Goal: Communication & Community: Share content

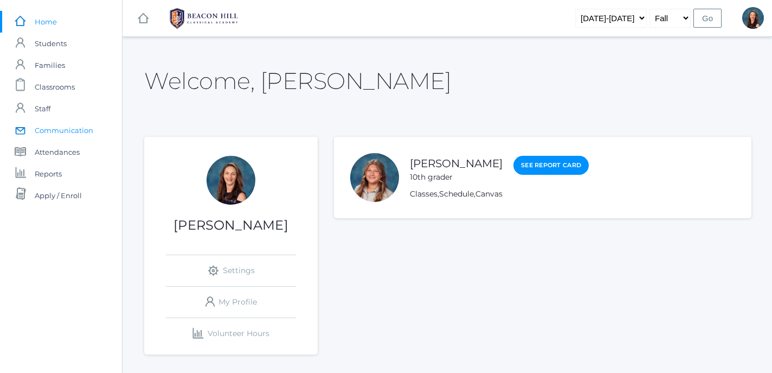
click at [64, 133] on span "Communication" at bounding box center [64, 130] width 59 height 22
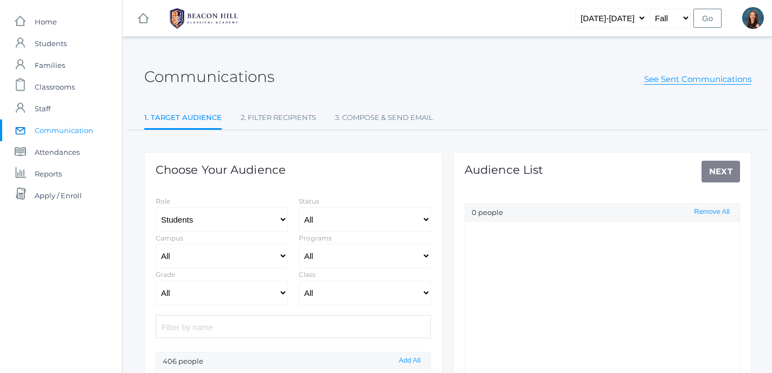
select select "Enrolled"
click at [289, 327] on input "search" at bounding box center [294, 326] width 276 height 23
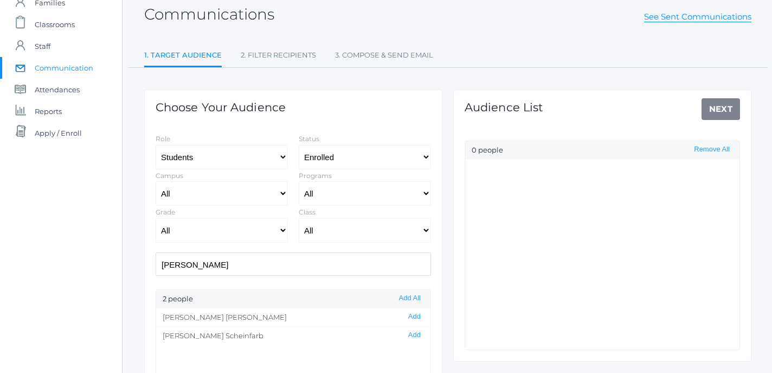
scroll to position [78, 0]
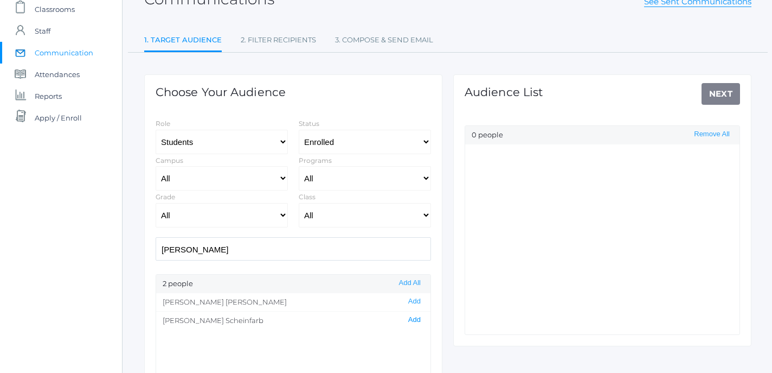
click at [418, 321] on button "Add" at bounding box center [414, 319] width 19 height 9
drag, startPoint x: 201, startPoint y: 251, endPoint x: 139, endPoint y: 245, distance: 61.6
click at [156, 245] on input "[PERSON_NAME]" at bounding box center [294, 248] width 276 height 23
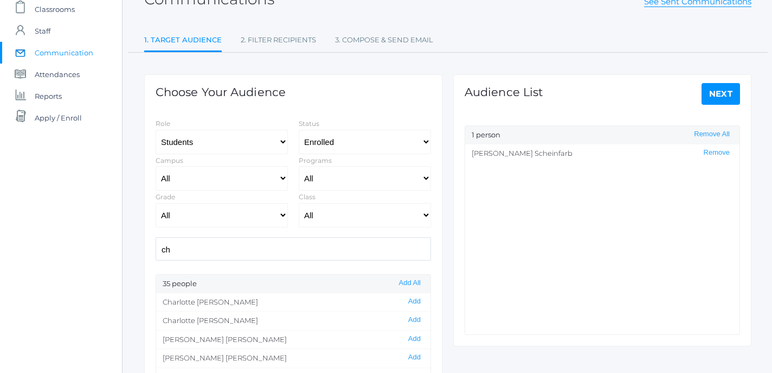
type input "c"
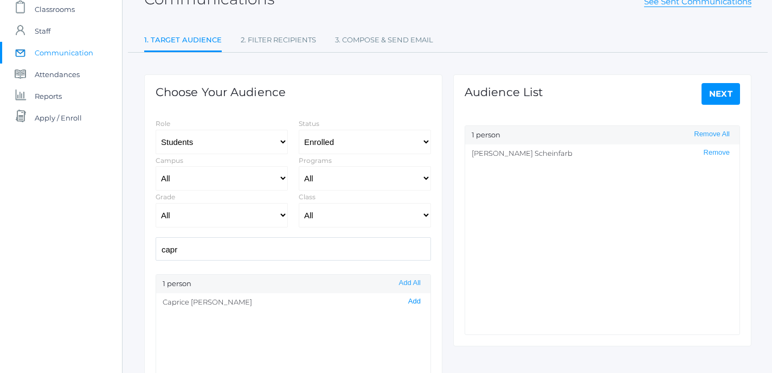
type input "capr"
click at [418, 299] on button "Add" at bounding box center [414, 301] width 19 height 9
click at [728, 94] on link "Next" at bounding box center [721, 94] width 39 height 22
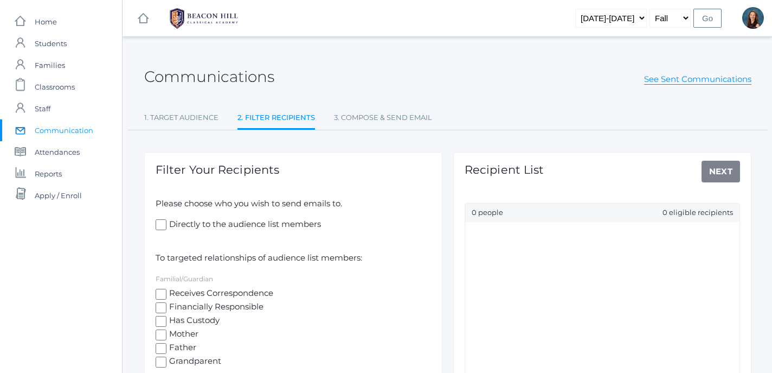
click at [161, 292] on input "Receives Correspondence" at bounding box center [161, 294] width 11 height 11
checkbox input "true"
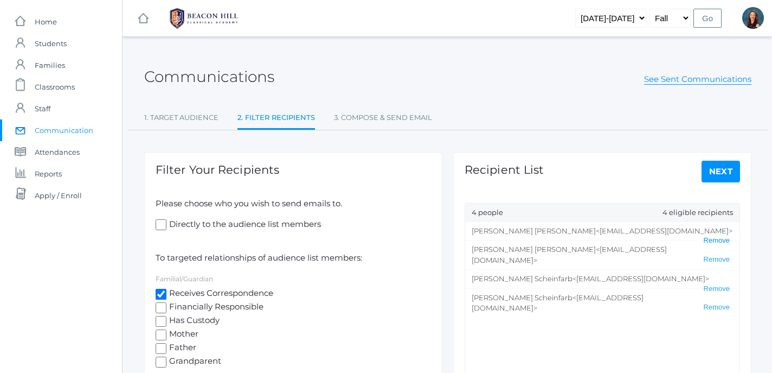
click at [717, 236] on button "Remove" at bounding box center [717, 240] width 33 height 9
click at [720, 284] on button "Remove" at bounding box center [717, 288] width 33 height 9
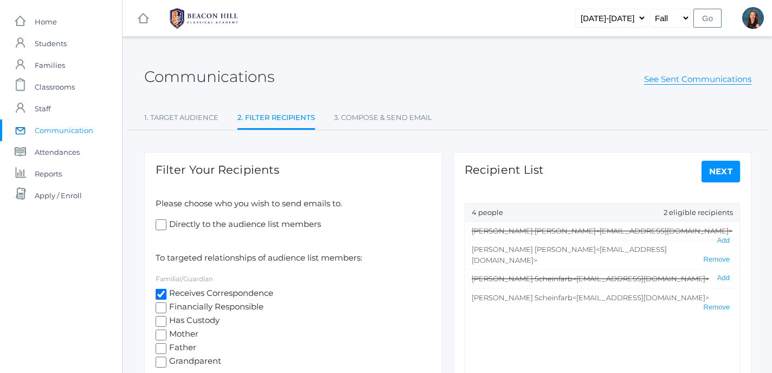
click at [721, 173] on link "Next" at bounding box center [721, 172] width 39 height 22
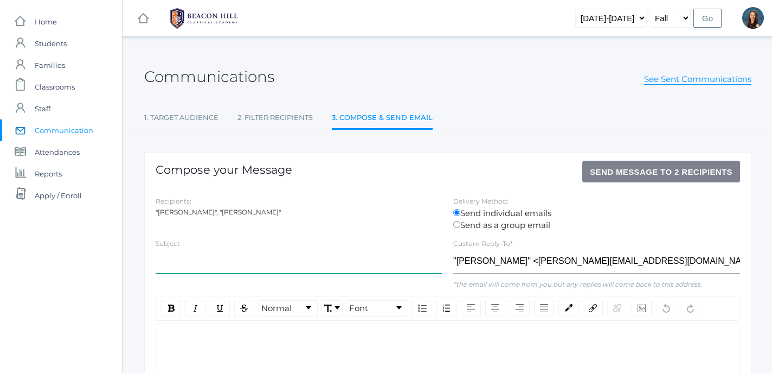
click at [237, 262] on input "text" at bounding box center [299, 261] width 287 height 24
click at [202, 261] on input "10th Grade Drivers" at bounding box center [299, 261] width 287 height 24
type input "10th Grade Field Trip Drivers"
click at [215, 338] on div "rdw-editor" at bounding box center [448, 341] width 567 height 12
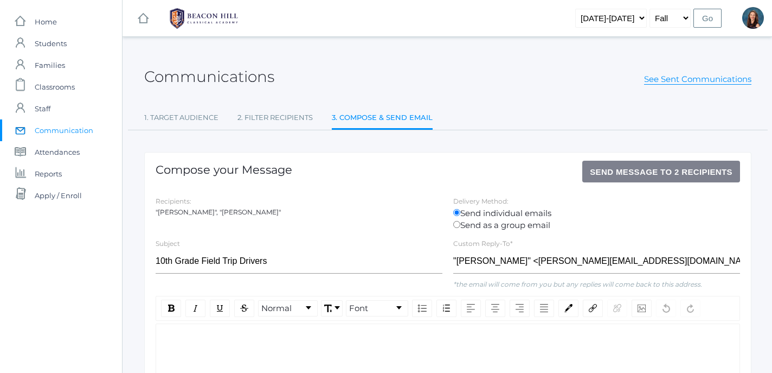
click at [215, 338] on div "rdw-editor" at bounding box center [448, 341] width 567 height 12
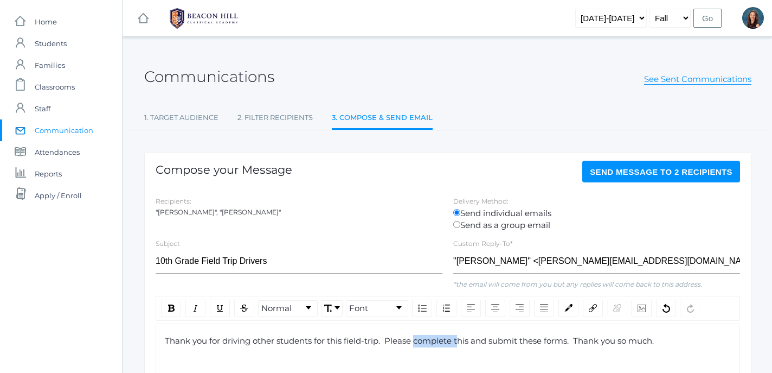
drag, startPoint x: 417, startPoint y: 343, endPoint x: 461, endPoint y: 339, distance: 44.6
click at [461, 339] on span "Thank you for driving other students for this field-trip. Please complete this …" at bounding box center [409, 340] width 489 height 10
click at [458, 341] on span "Thank you for driving other students for this field-trip. Please complete this …" at bounding box center [409, 340] width 489 height 10
click at [576, 341] on span "Thank you for driving other students for this field-trip. Please complete this …" at bounding box center [409, 340] width 489 height 10
click at [599, 316] on div "rdw-link-control" at bounding box center [593, 307] width 20 height 17
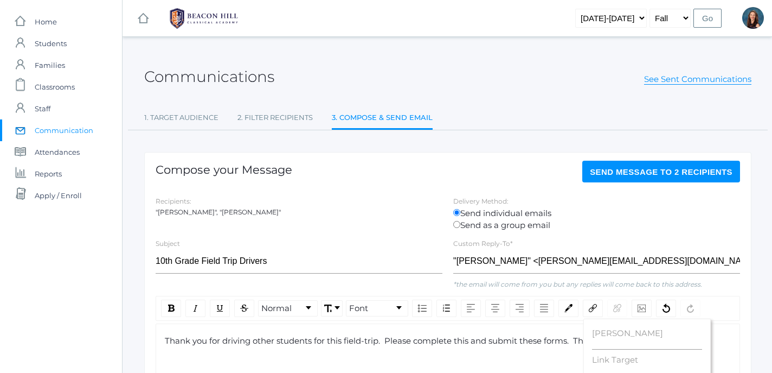
click at [603, 360] on label "Link Target" at bounding box center [647, 360] width 110 height 12
click at [603, 366] on input "Link Target" at bounding box center [647, 371] width 110 height 10
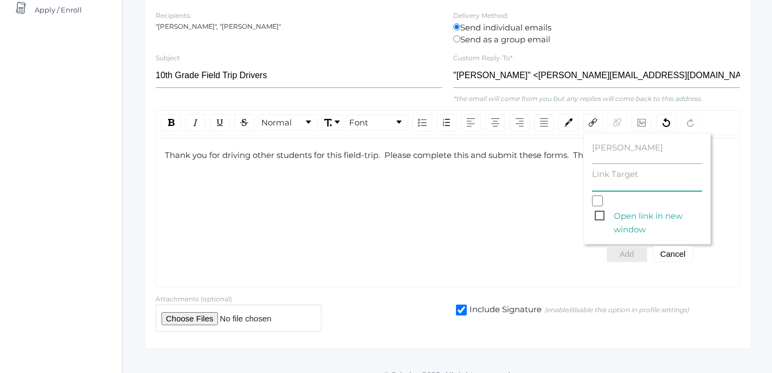
paste input "[URL][DOMAIN_NAME]"
type input "[URL][DOMAIN_NAME]"
click at [597, 160] on input "[PERSON_NAME]" at bounding box center [647, 159] width 110 height 10
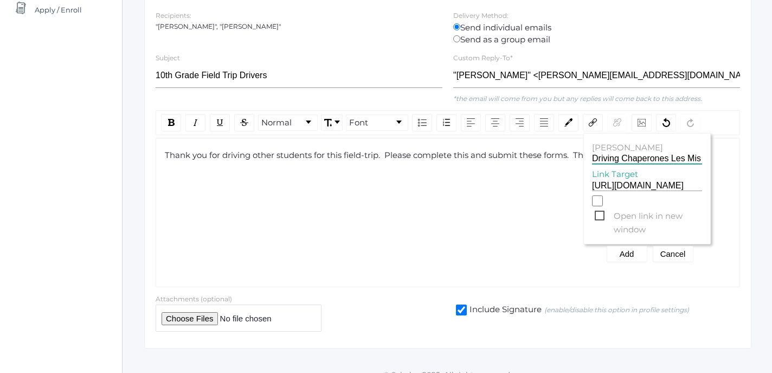
click at [598, 214] on span "Open link in new window" at bounding box center [648, 216] width 107 height 14
type input "Driving Chaperones Les Mis"
click at [598, 206] on input "Open link in new window" at bounding box center [597, 200] width 11 height 11
checkbox input "true"
click at [631, 259] on button "Add" at bounding box center [627, 254] width 41 height 16
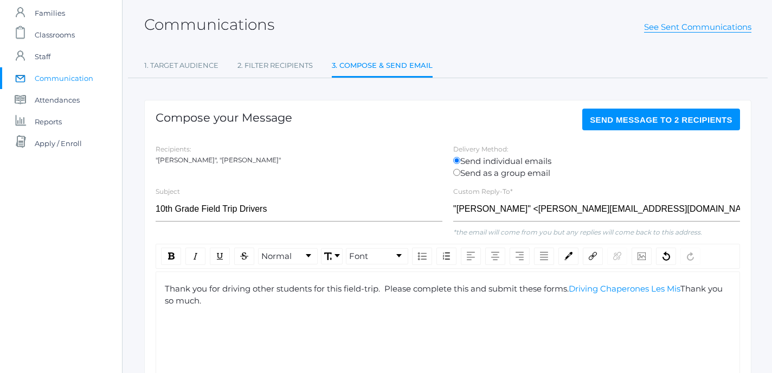
scroll to position [51, 0]
click at [662, 120] on span "Send Message to 2 recipients" at bounding box center [661, 120] width 143 height 9
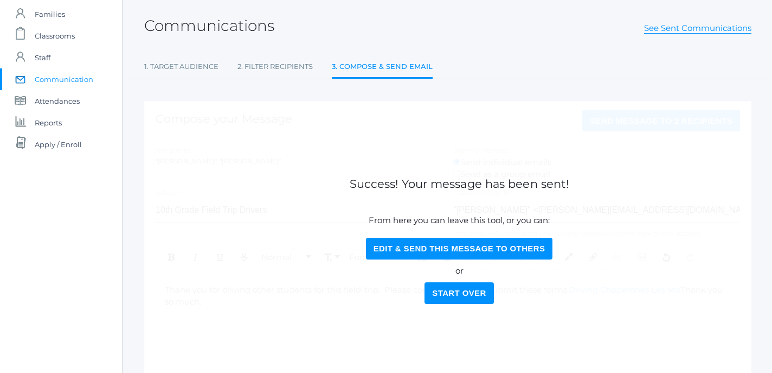
click at [424, 250] on button "Edit & Send this Message to Others" at bounding box center [459, 249] width 187 height 22
select select "Enrolled"
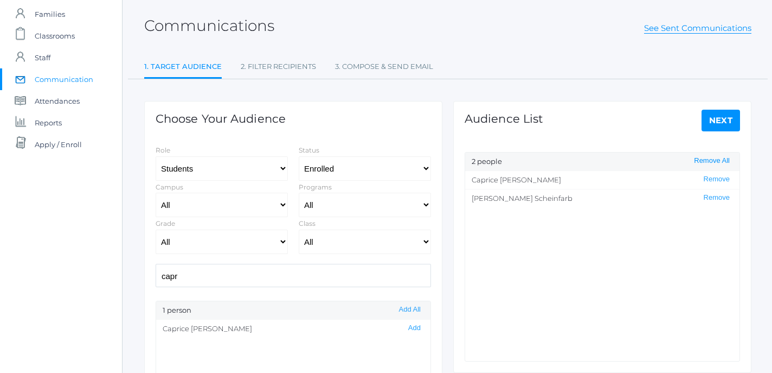
click at [718, 162] on button "Remove All" at bounding box center [712, 160] width 42 height 9
drag, startPoint x: 194, startPoint y: 281, endPoint x: 125, endPoint y: 274, distance: 68.7
click at [156, 274] on input "capr" at bounding box center [294, 275] width 276 height 23
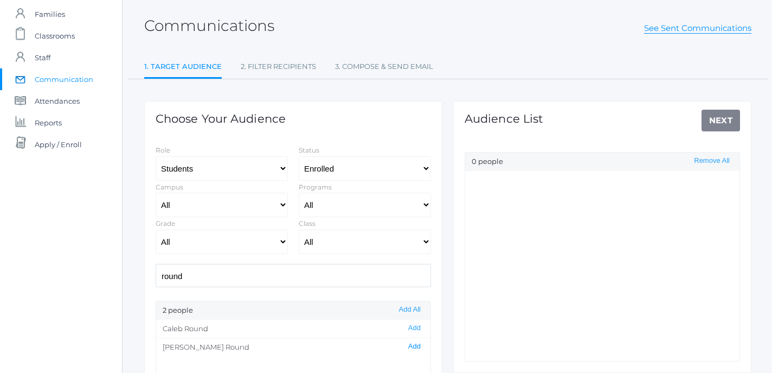
type input "round"
click at [415, 350] on button "Add" at bounding box center [414, 346] width 19 height 9
click at [723, 118] on link "Next" at bounding box center [721, 121] width 39 height 22
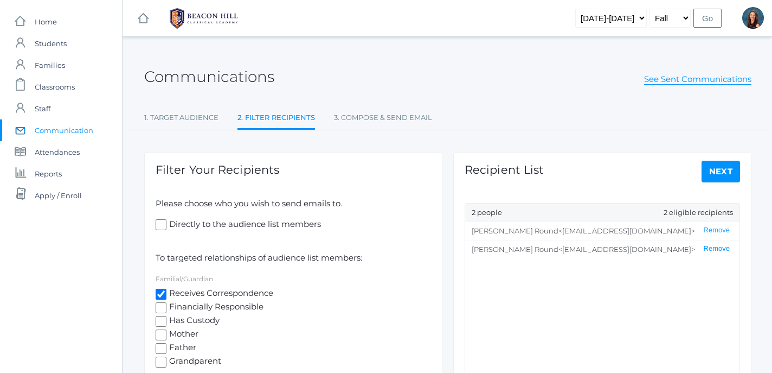
click at [713, 253] on button "Remove" at bounding box center [717, 248] width 33 height 9
click at [727, 175] on link "Next" at bounding box center [721, 172] width 39 height 22
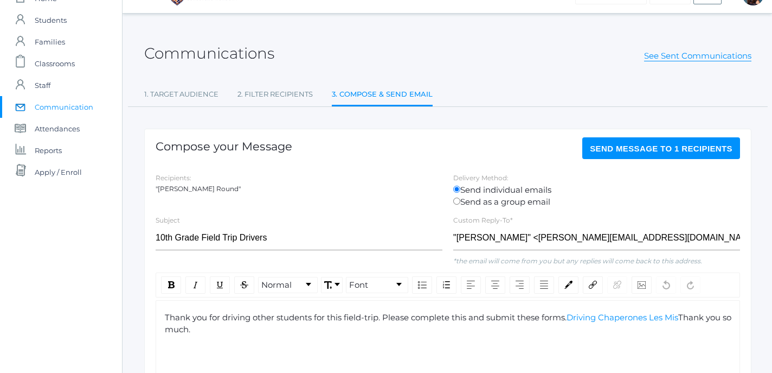
scroll to position [27, 0]
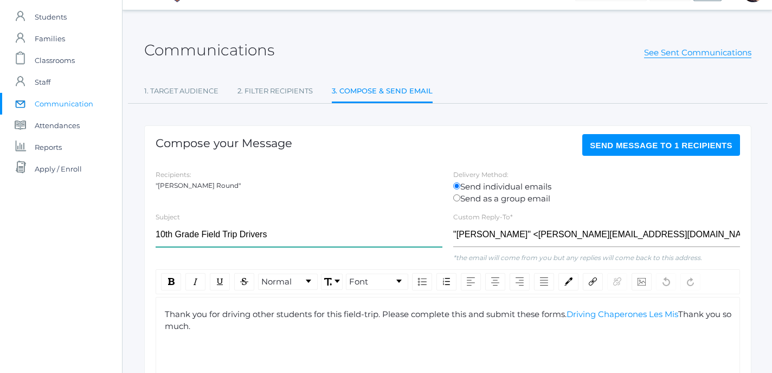
click at [165, 239] on input "10th Grade Field Trip Drivers" at bounding box center [299, 234] width 287 height 24
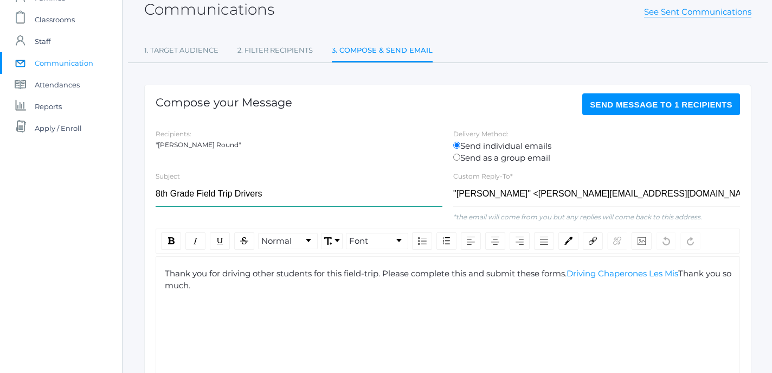
scroll to position [67, 0]
type input "8th Grade Field Trip Drivers"
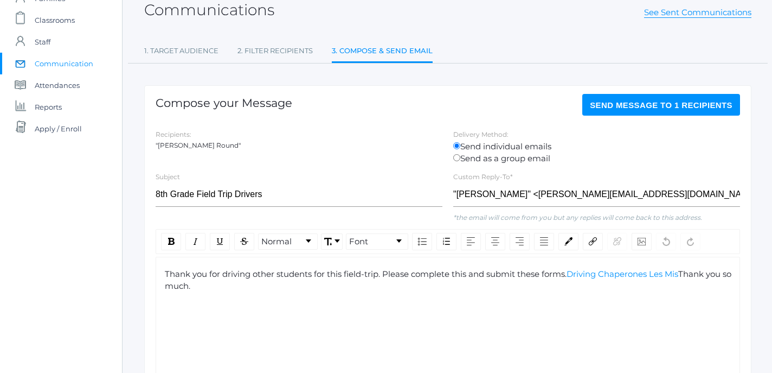
click at [654, 107] on span "Send Message to 1 recipients" at bounding box center [661, 104] width 143 height 9
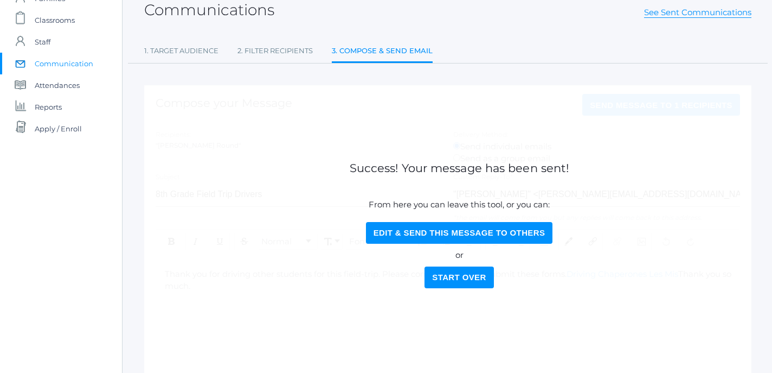
click at [507, 231] on button "Edit & Send this Message to Others" at bounding box center [459, 233] width 187 height 22
select select "Enrolled"
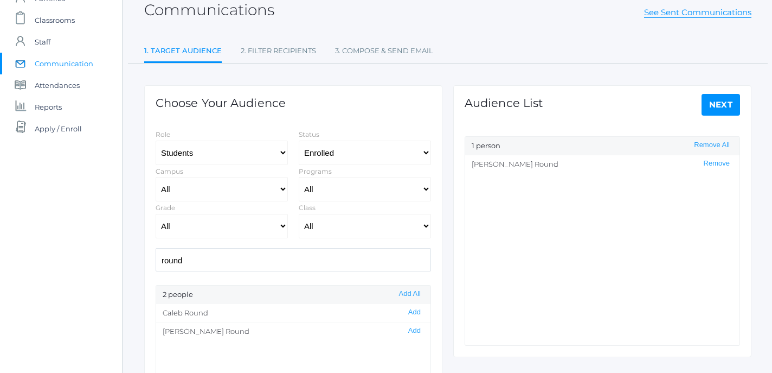
click at [716, 96] on link "Next" at bounding box center [721, 105] width 39 height 22
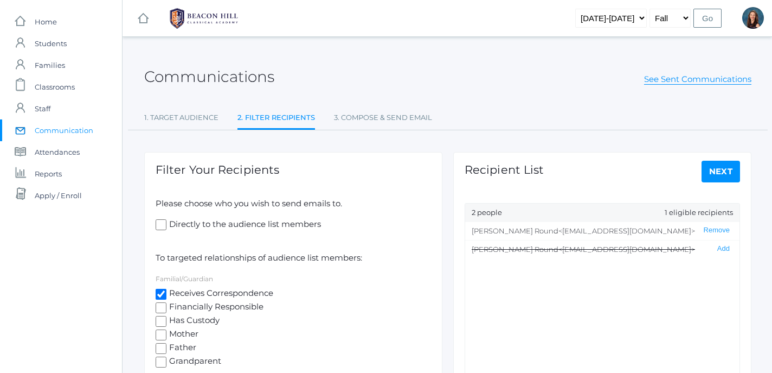
click at [727, 174] on link "Next" at bounding box center [721, 172] width 39 height 22
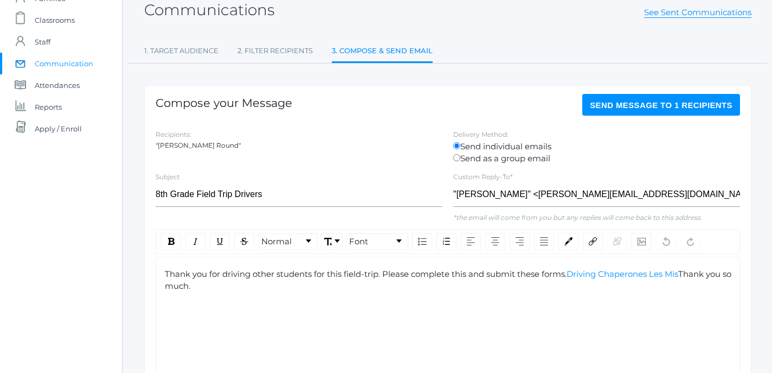
scroll to position [66, 1]
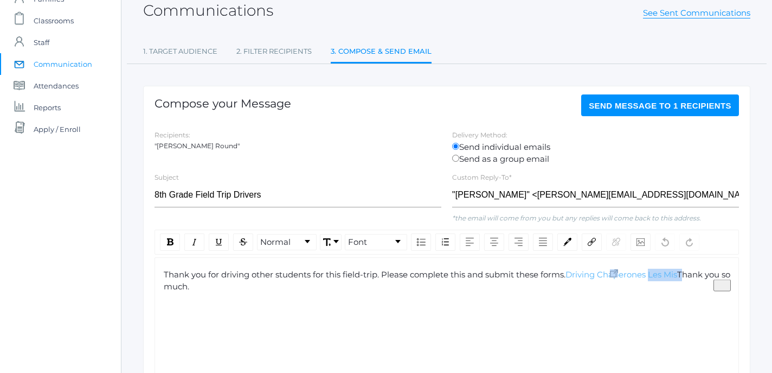
drag, startPoint x: 686, startPoint y: 275, endPoint x: 655, endPoint y: 276, distance: 30.9
click at [655, 276] on div "Thank you for driving other students for this field-trip. Please complete this …" at bounding box center [447, 281] width 567 height 24
click at [573, 275] on span "Driving Chaperones R" at bounding box center [610, 274] width 88 height 10
click at [597, 299] on div "Thank you for driving other students for this field-trip. Please complete this …" at bounding box center [447, 331] width 585 height 149
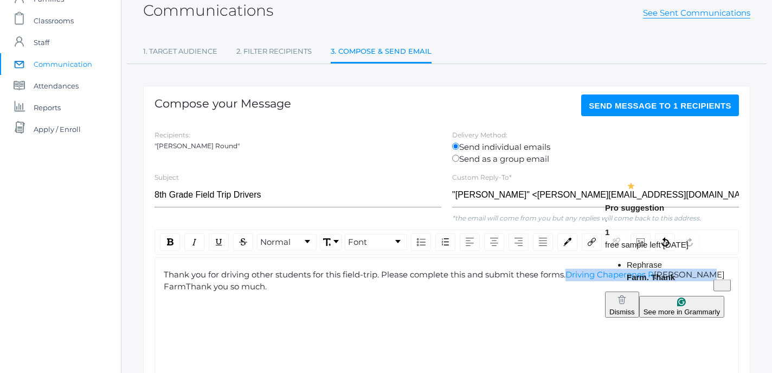
drag, startPoint x: 573, startPoint y: 274, endPoint x: 701, endPoint y: 278, distance: 128.6
click at [701, 278] on div "Thank you for driving other students for this field-trip. Please complete this …" at bounding box center [447, 281] width 567 height 24
click at [653, 222] on html "icons/ui/navigation/home Created with Sketch. Home icons/user/plain Created wit…" at bounding box center [385, 120] width 772 height 373
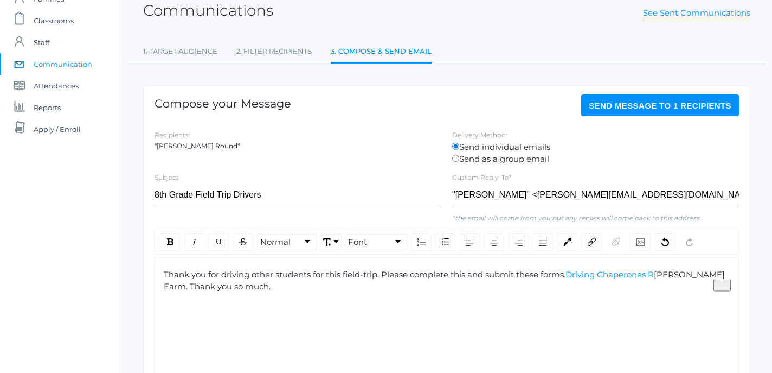
click at [627, 310] on div "Thank you for driving other students for this field-trip. Please complete this …" at bounding box center [447, 331] width 585 height 149
drag, startPoint x: 572, startPoint y: 276, endPoint x: 706, endPoint y: 279, distance: 133.5
click at [706, 279] on div "Thank you for driving other students for this field-trip. Please complete this …" at bounding box center [447, 281] width 567 height 24
click at [591, 240] on img "rdw-link-control" at bounding box center [592, 242] width 8 height 8
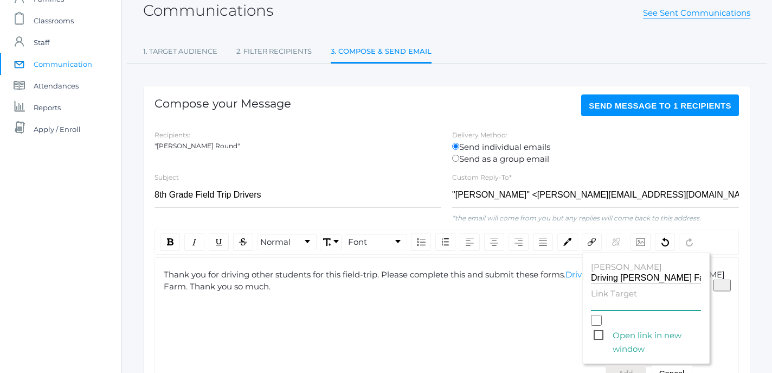
click at [613, 302] on input "Link Target" at bounding box center [646, 305] width 110 height 10
paste input "[URL][DOMAIN_NAME]"
click at [601, 334] on span "Open link in new window" at bounding box center [647, 335] width 107 height 14
type input "[URL][DOMAIN_NAME]"
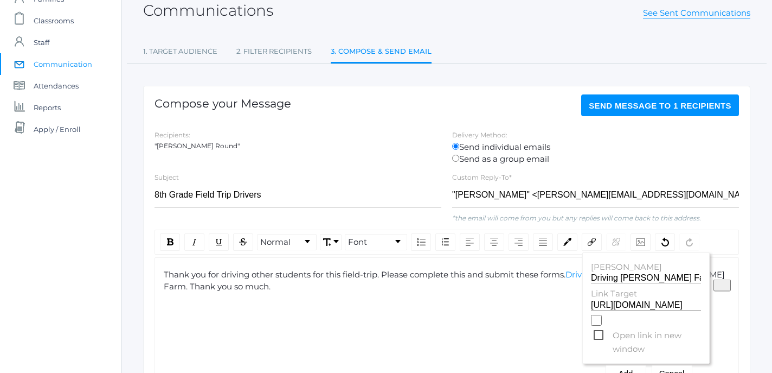
click at [601, 325] on input "Open link in new window" at bounding box center [596, 320] width 11 height 11
checkbox input "true"
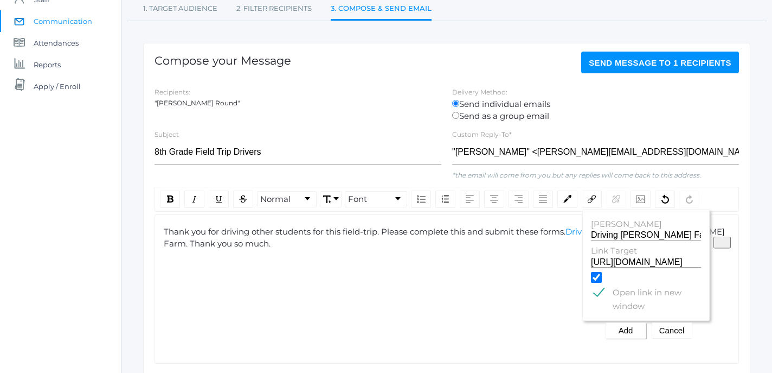
scroll to position [110, 1]
click at [631, 330] on button "Add" at bounding box center [626, 330] width 41 height 16
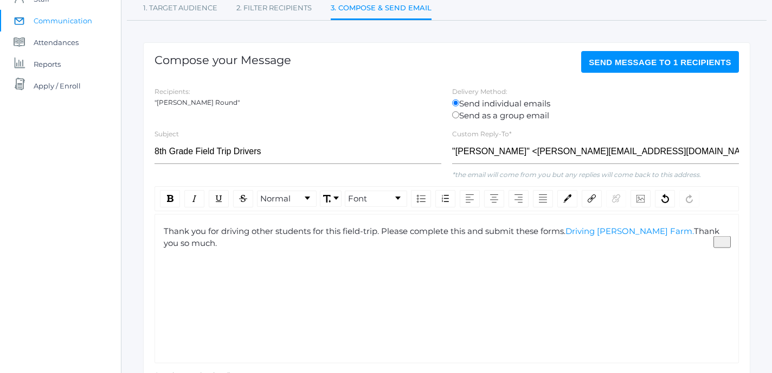
click at [678, 67] on span "Send Message to 1 recipients" at bounding box center [660, 62] width 143 height 9
